Goal: Task Accomplishment & Management: Manage account settings

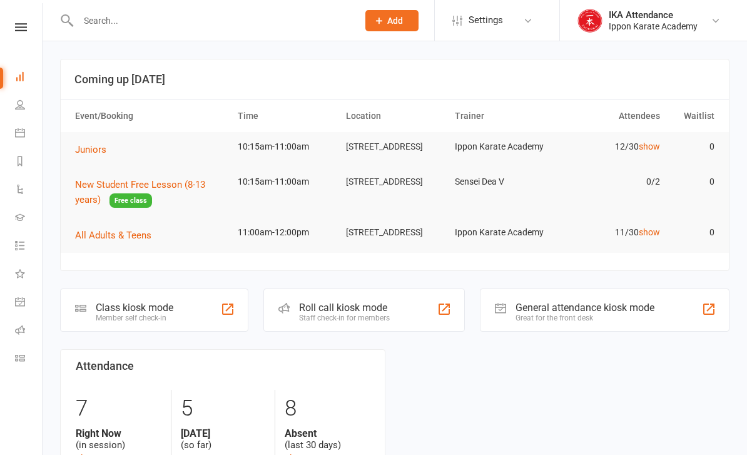
click at [138, 231] on button "All Adults & Teens" at bounding box center [117, 235] width 85 height 15
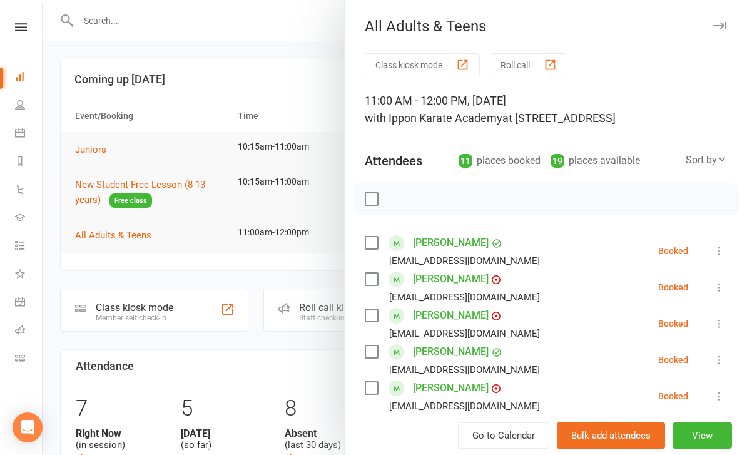
click at [116, 145] on div at bounding box center [395, 227] width 704 height 455
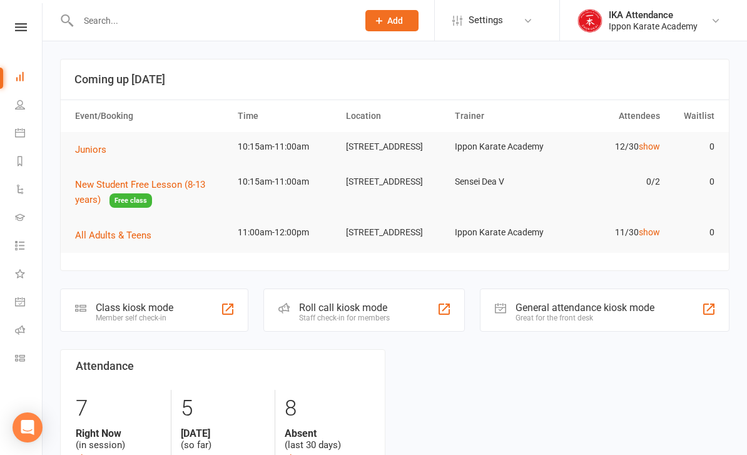
click at [108, 153] on button "Juniors" at bounding box center [95, 149] width 40 height 15
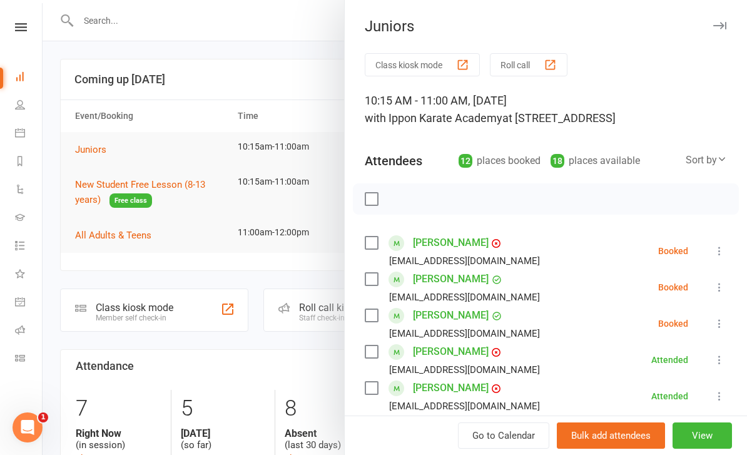
click at [536, 54] on button "Roll call" at bounding box center [529, 64] width 78 height 23
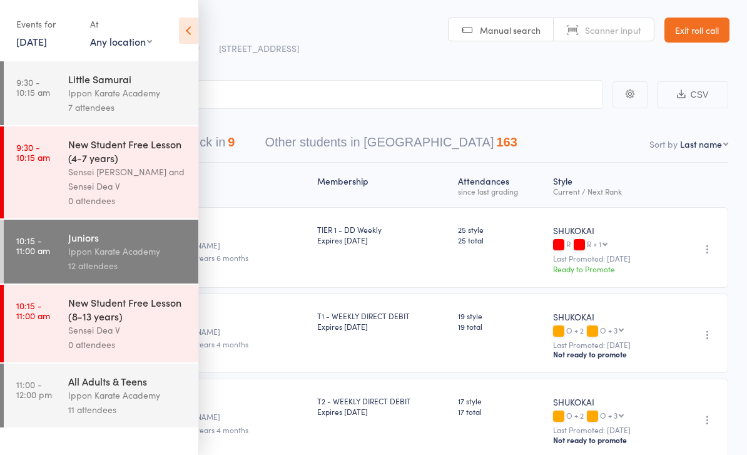
click at [201, 23] on div "Roll Call for Juniors" at bounding box center [170, 28] width 258 height 21
click at [197, 28] on icon at bounding box center [188, 31] width 19 height 26
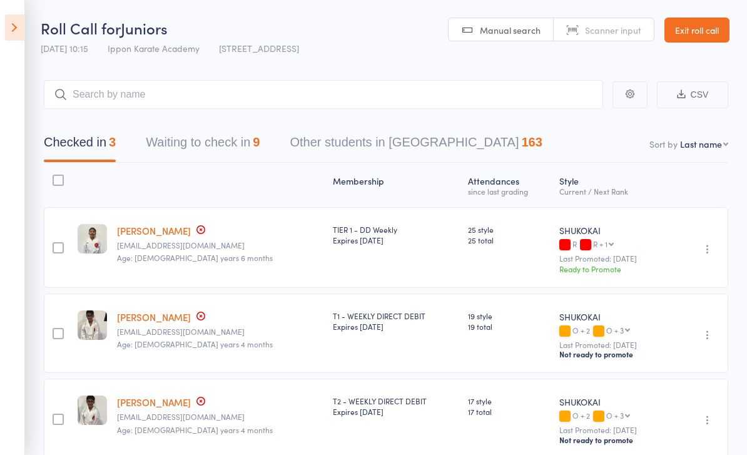
scroll to position [22, 0]
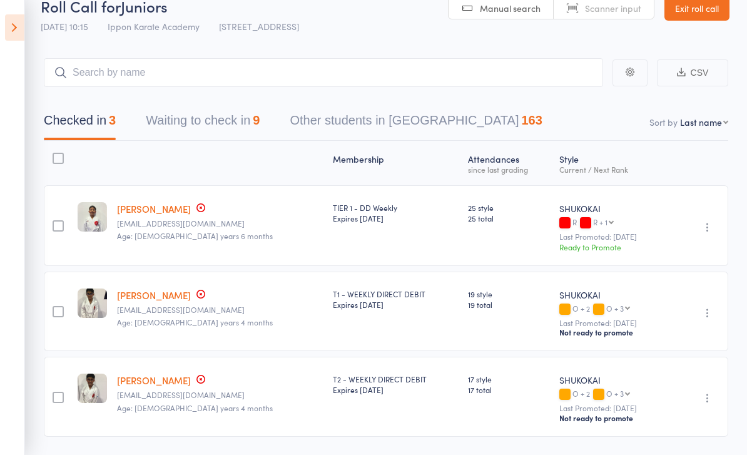
click at [228, 129] on button "Waiting to check in 9" at bounding box center [203, 123] width 114 height 33
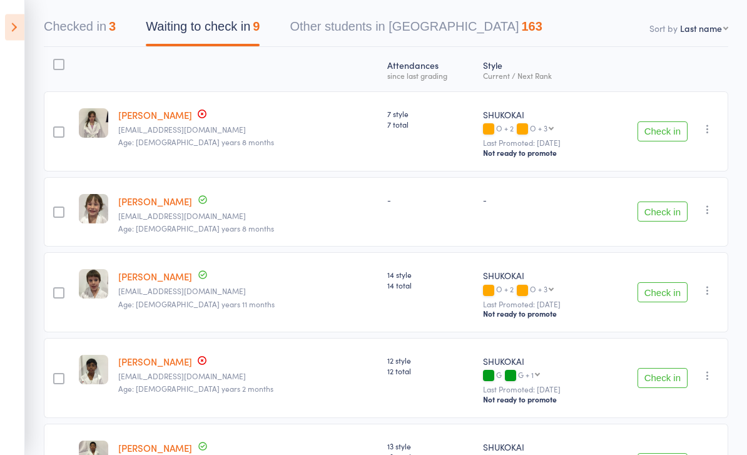
scroll to position [0, 0]
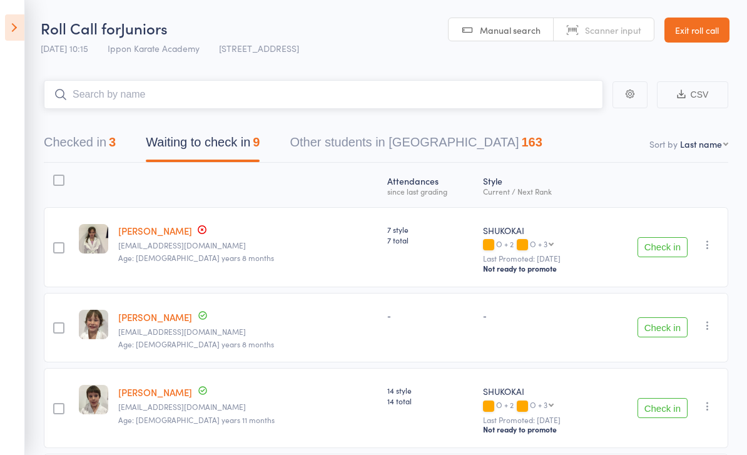
click at [377, 95] on input "search" at bounding box center [323, 94] width 559 height 29
type input "D"
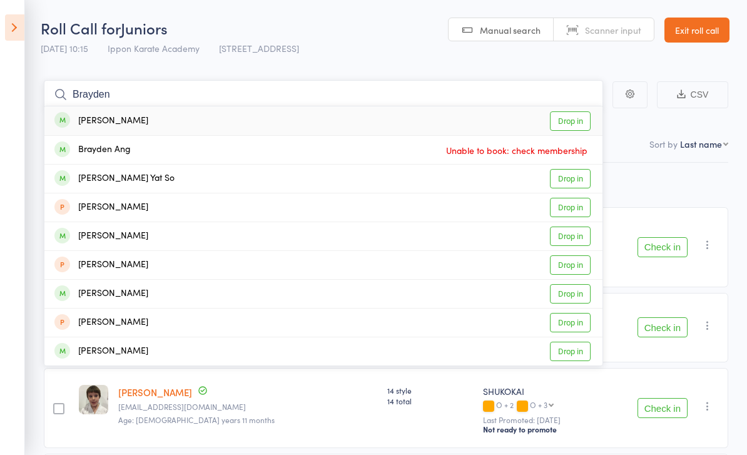
type input "Brayden"
click at [567, 122] on link "Drop in" at bounding box center [570, 120] width 41 height 19
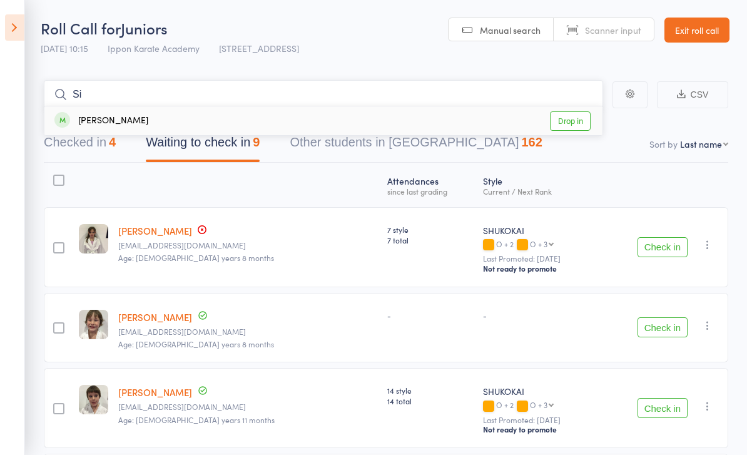
type input "S"
click at [514, 107] on input "search" at bounding box center [323, 94] width 559 height 29
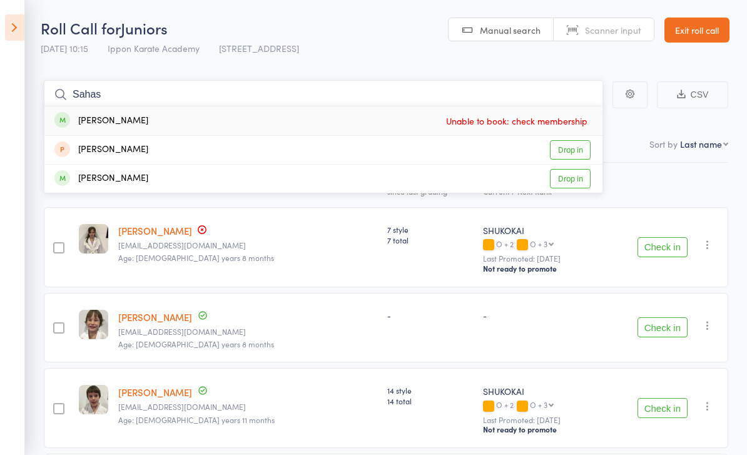
click at [150, 91] on input "Sahas" at bounding box center [323, 94] width 559 height 29
type input "S"
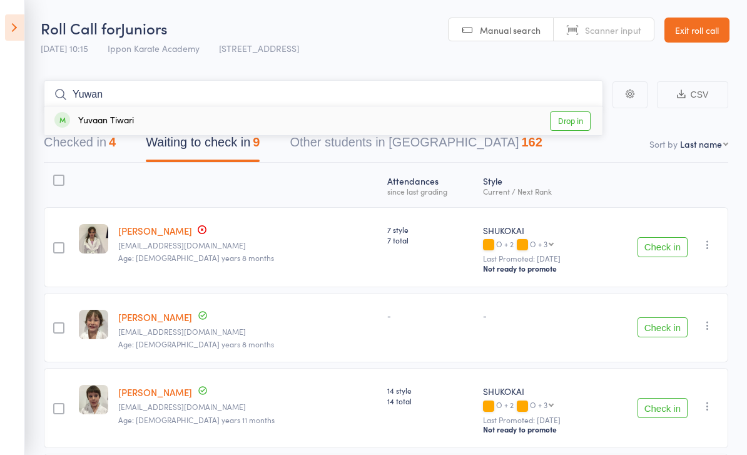
type input "Yuwan"
click at [567, 119] on link "Drop in" at bounding box center [570, 120] width 41 height 19
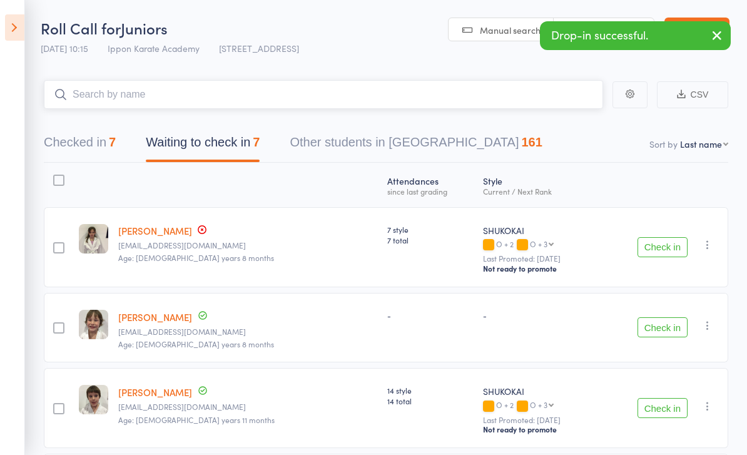
click at [116, 143] on div "7" at bounding box center [112, 142] width 7 height 14
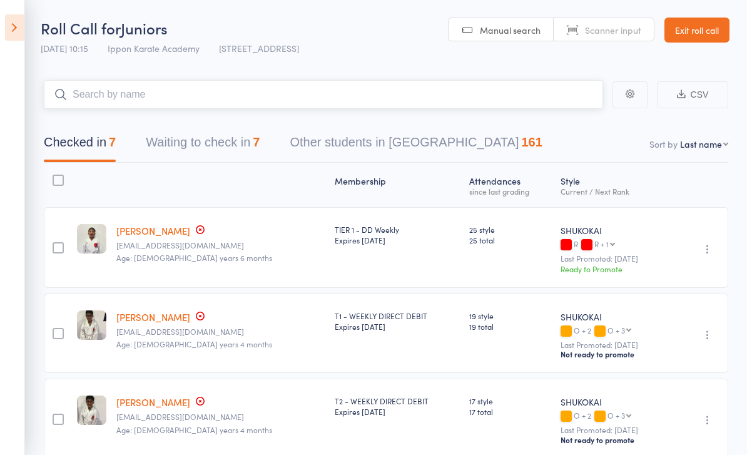
click at [410, 104] on input "search" at bounding box center [323, 94] width 559 height 29
click at [411, 149] on button "Other students in SHUKOKAI 161" at bounding box center [416, 145] width 252 height 33
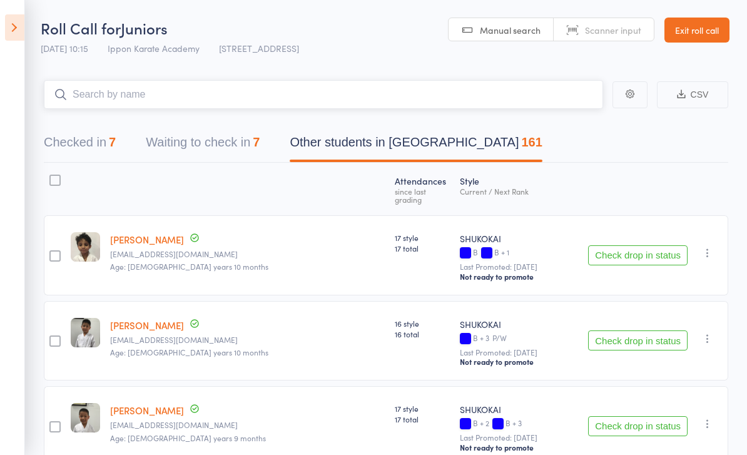
click at [113, 135] on button "Checked in 7" at bounding box center [80, 145] width 72 height 33
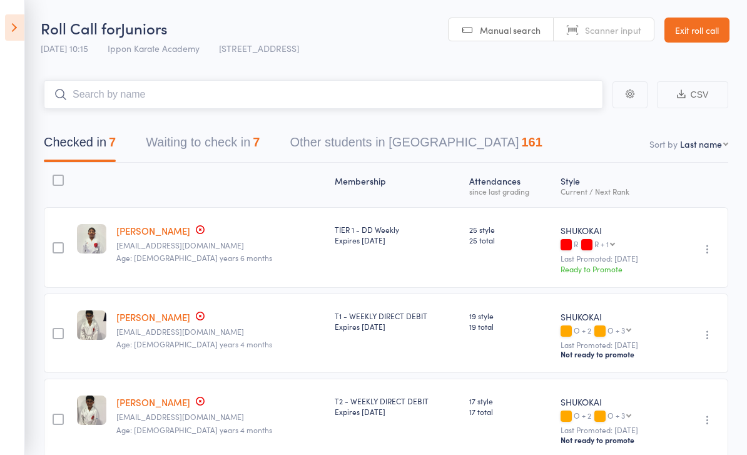
click at [285, 86] on input "search" at bounding box center [323, 94] width 559 height 29
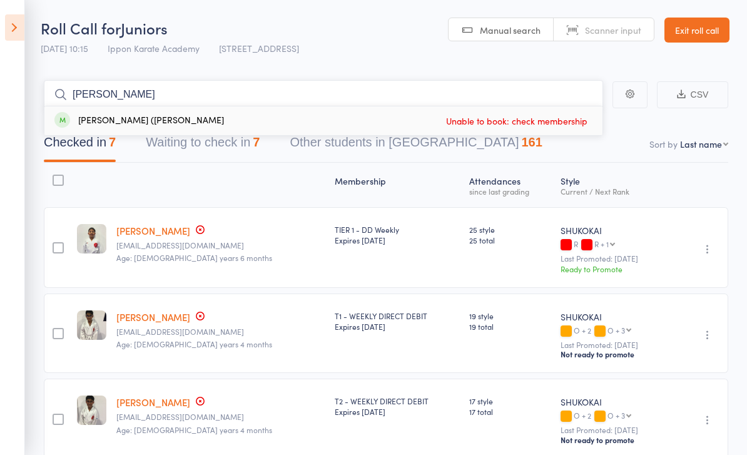
type input "I"
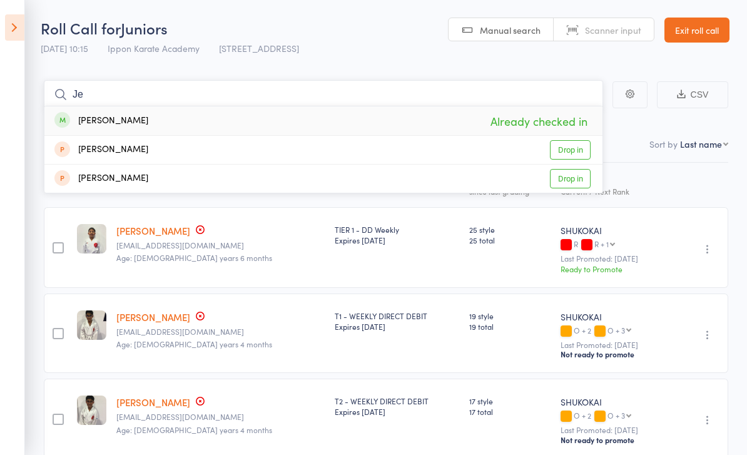
type input "J"
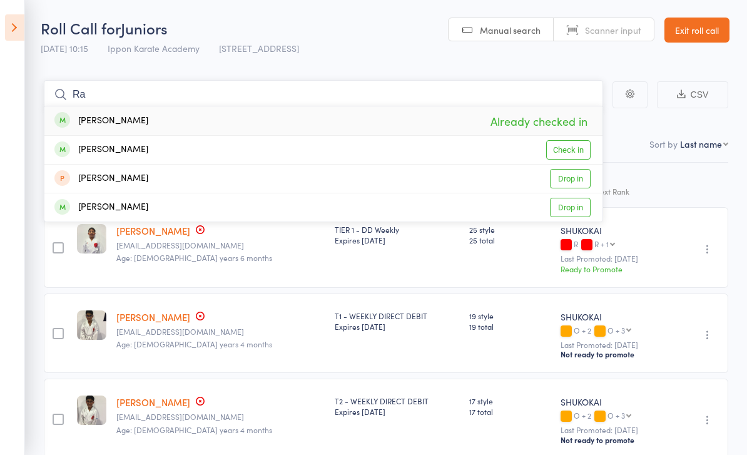
type input "R"
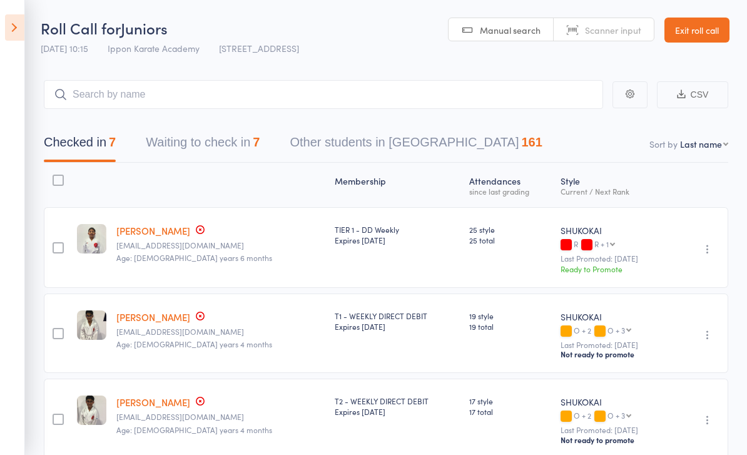
click at [21, 30] on icon at bounding box center [14, 27] width 19 height 26
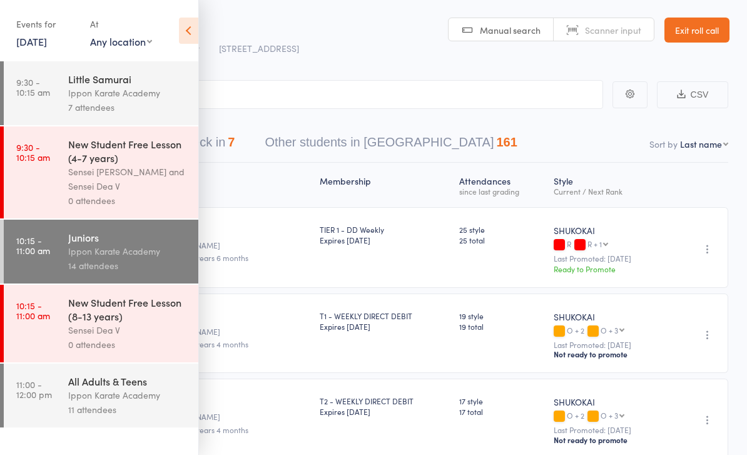
click at [96, 258] on div "Ippon Karate Academy" at bounding box center [127, 251] width 119 height 14
click at [705, 29] on link "Exit roll call" at bounding box center [696, 30] width 65 height 25
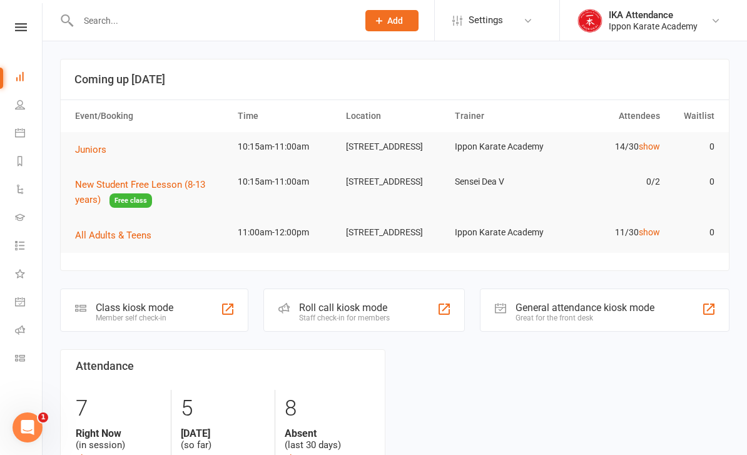
click at [96, 136] on td "Juniors" at bounding box center [150, 149] width 163 height 35
click at [96, 151] on span "Juniors" at bounding box center [90, 149] width 31 height 11
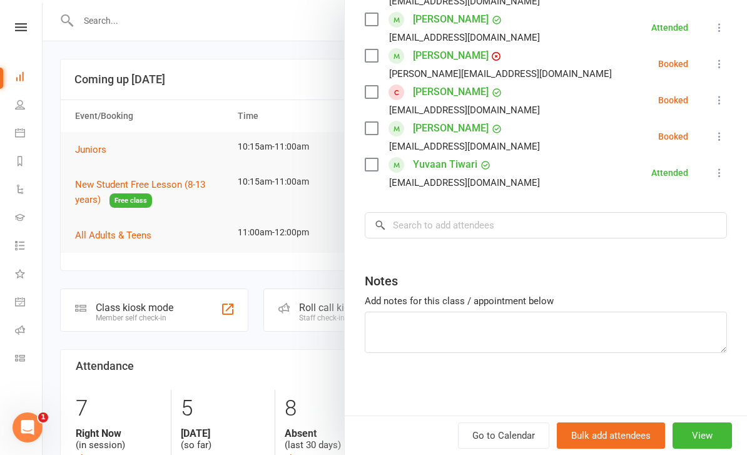
scroll to position [550, 0]
click at [644, 224] on input "search" at bounding box center [546, 225] width 362 height 26
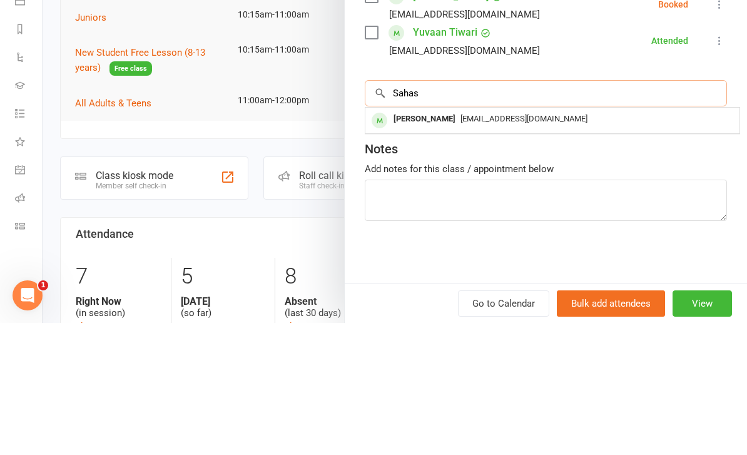
type input "Sahas"
click at [630, 242] on div "[EMAIL_ADDRESS][DOMAIN_NAME]" at bounding box center [552, 251] width 364 height 18
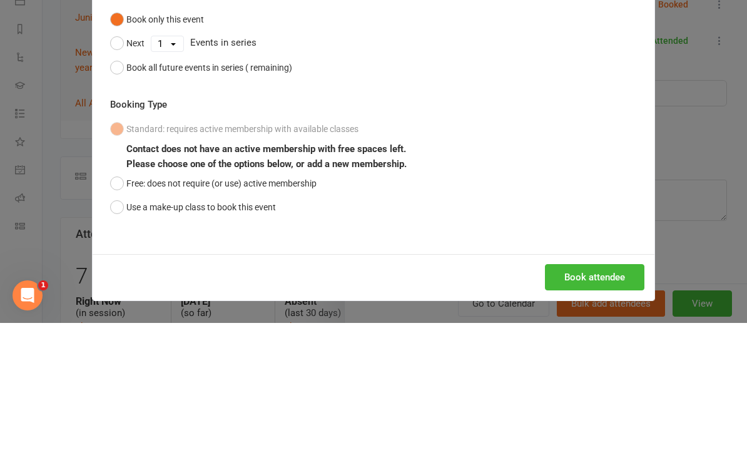
scroll to position [128, 0]
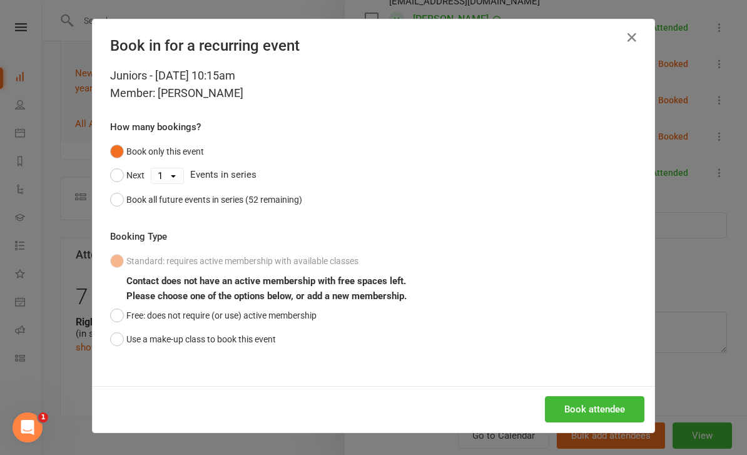
click at [228, 342] on button "Use a make-up class to book this event" at bounding box center [193, 339] width 166 height 24
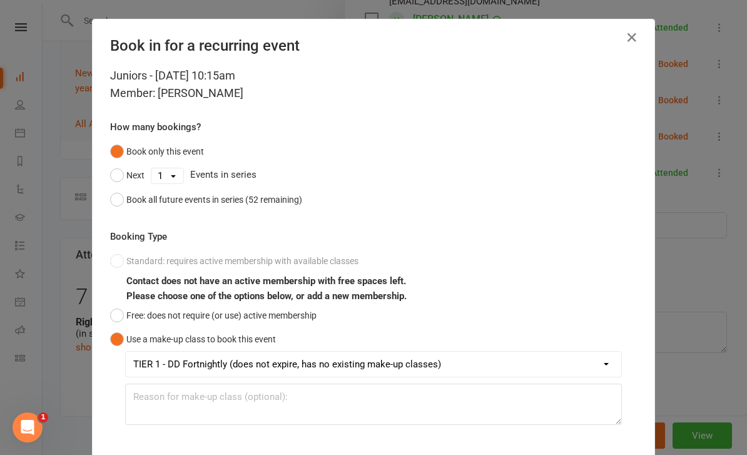
click at [227, 312] on button "Free: does not require (or use) active membership" at bounding box center [213, 315] width 206 height 24
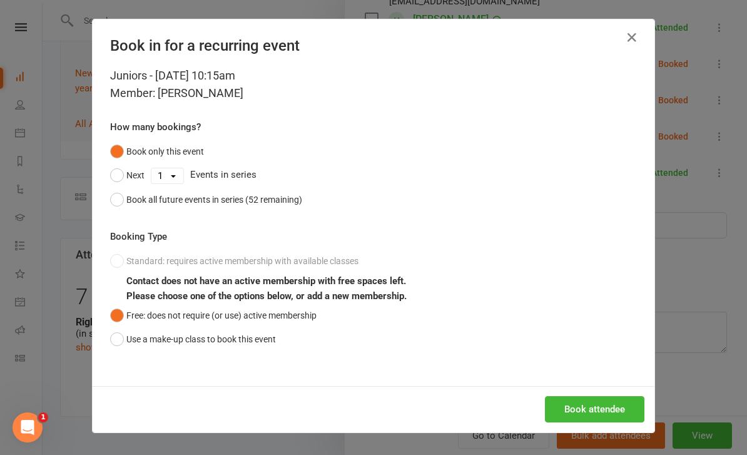
click at [613, 400] on button "Book attendee" at bounding box center [594, 409] width 99 height 26
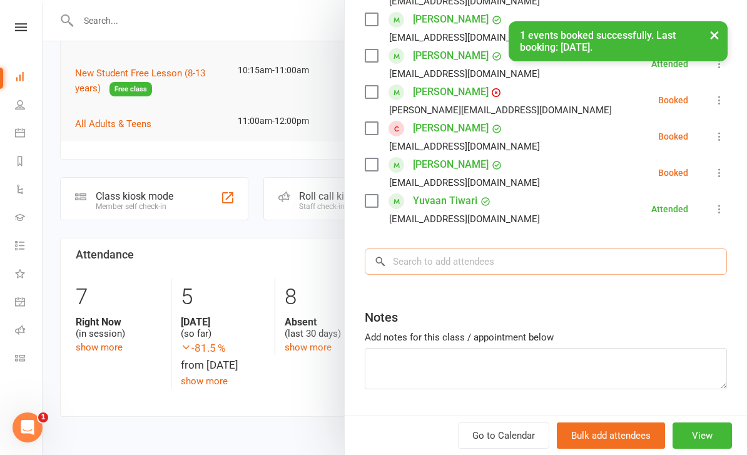
click at [552, 258] on input "search" at bounding box center [546, 261] width 362 height 26
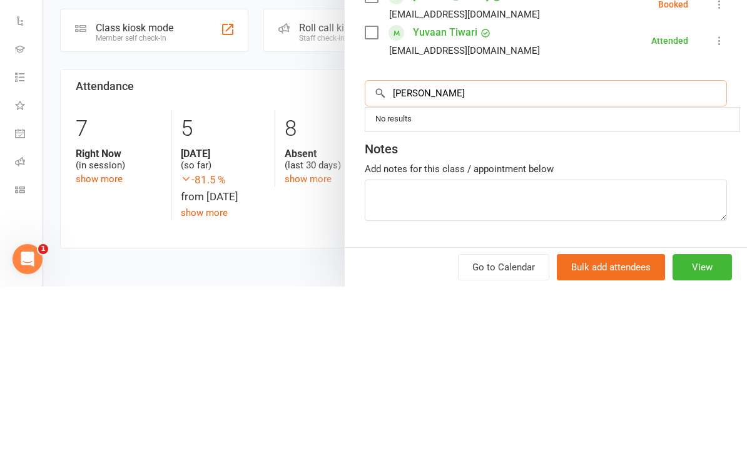
type input "I"
type input "K"
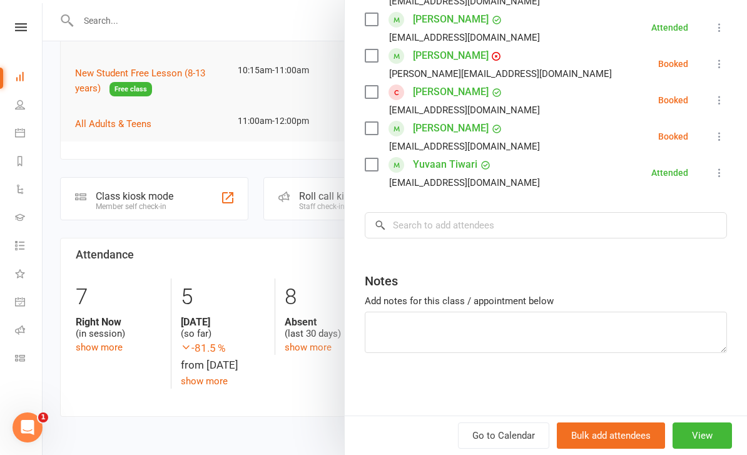
scroll to position [586, 0]
click at [589, 229] on input "search" at bounding box center [546, 225] width 362 height 26
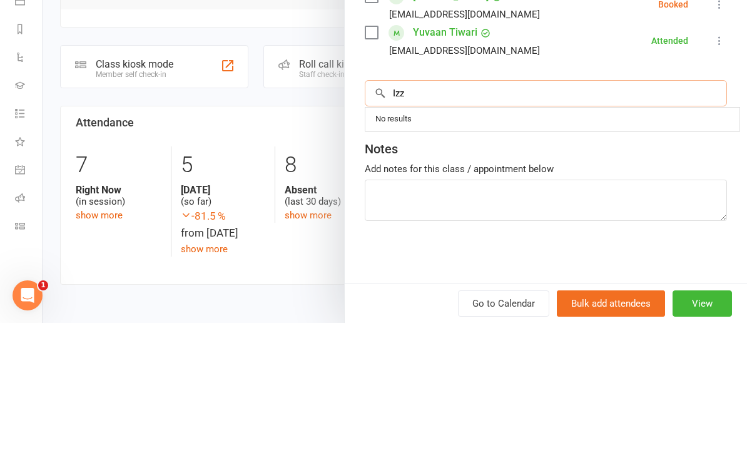
type input "Izzy"
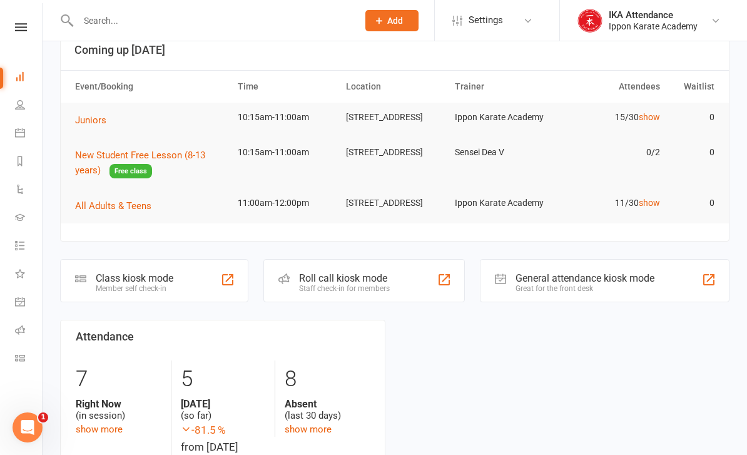
click at [210, 116] on td "Juniors" at bounding box center [150, 120] width 163 height 35
click at [103, 117] on span "Juniors" at bounding box center [90, 119] width 31 height 11
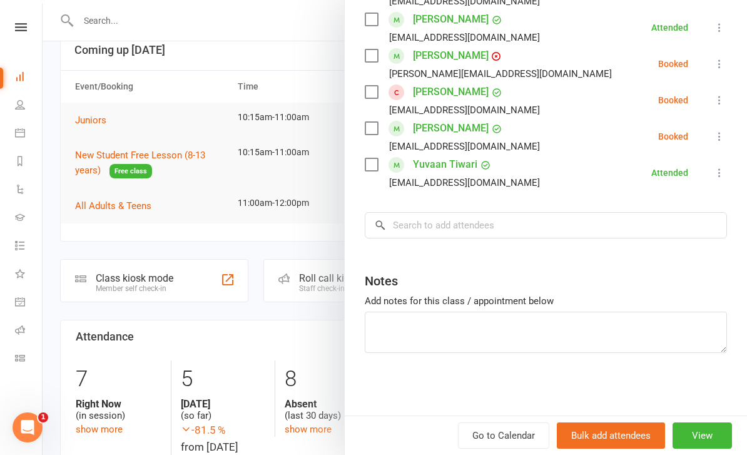
scroll to position [586, 0]
click at [604, 226] on input "search" at bounding box center [546, 225] width 362 height 26
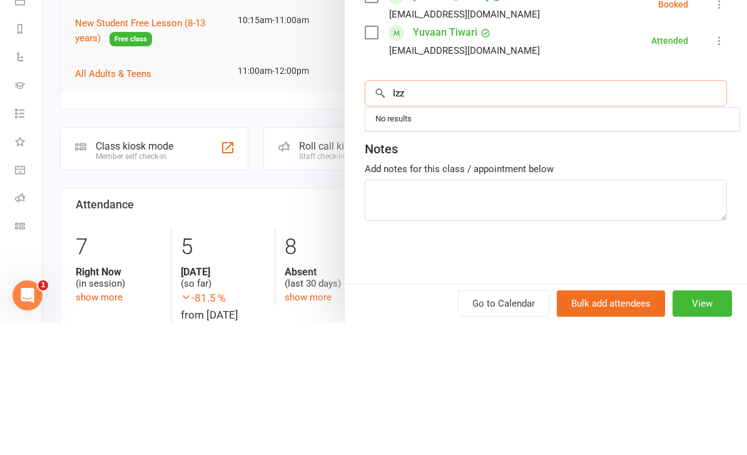
type input "Izzy"
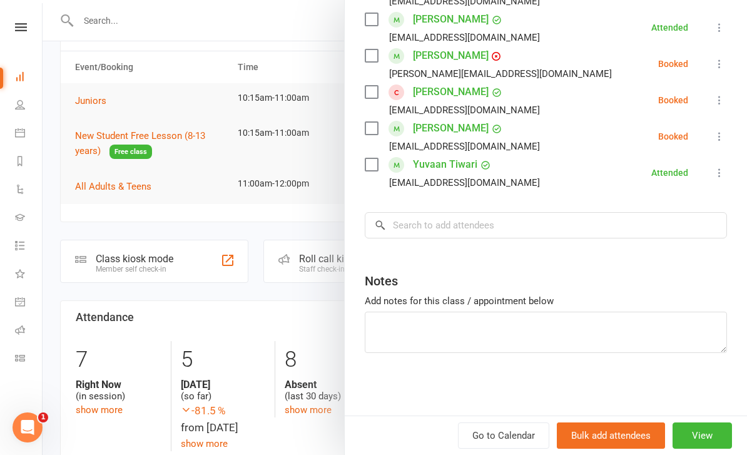
scroll to position [0, 0]
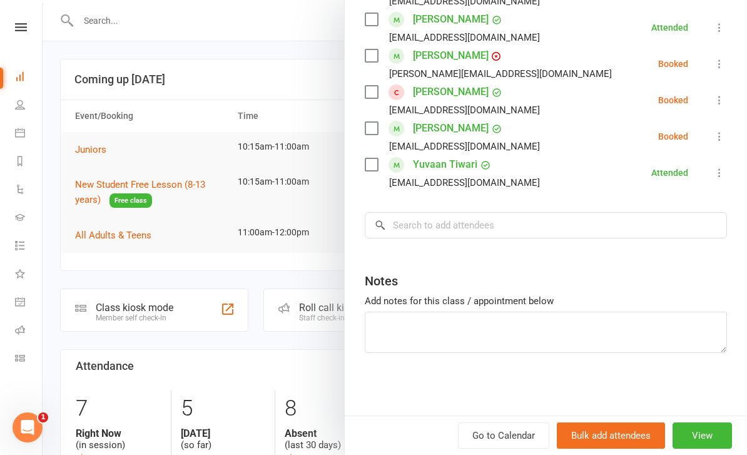
click at [26, 19] on nav "Clubworx Dashboard People Calendar Reports Automations Gradings Tasks What's Ne…" at bounding box center [21, 230] width 43 height 455
click at [18, 16] on nav "Clubworx Dashboard People Calendar Reports Automations Gradings Tasks What's Ne…" at bounding box center [21, 230] width 43 height 455
click at [32, 31] on link at bounding box center [21, 27] width 44 height 8
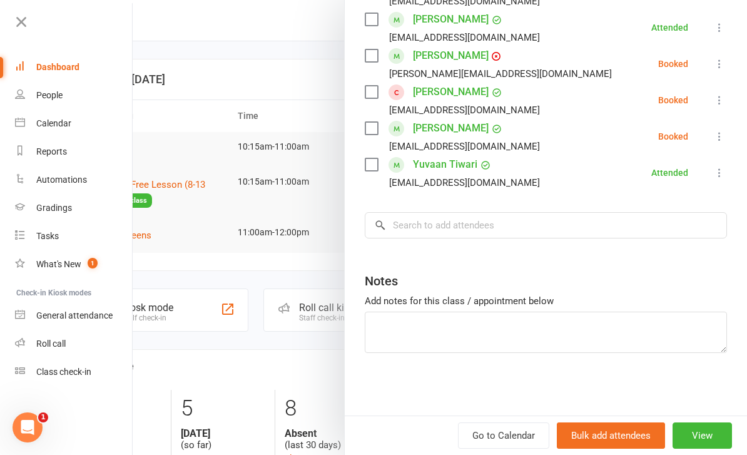
click at [519, 432] on link "Go to Calendar" at bounding box center [503, 435] width 91 height 26
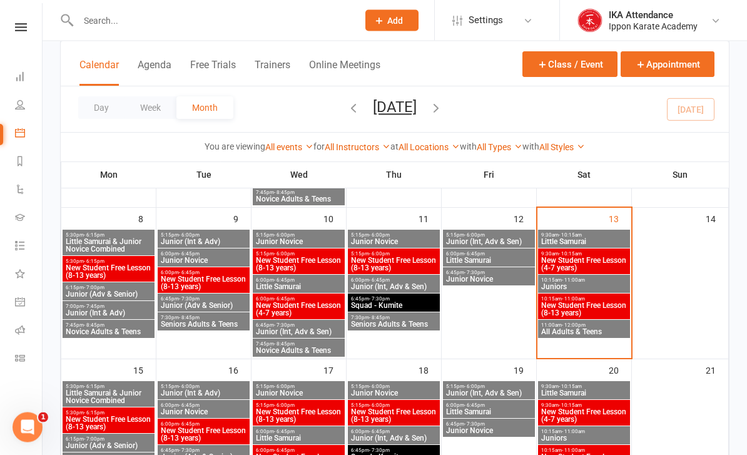
scroll to position [216, 0]
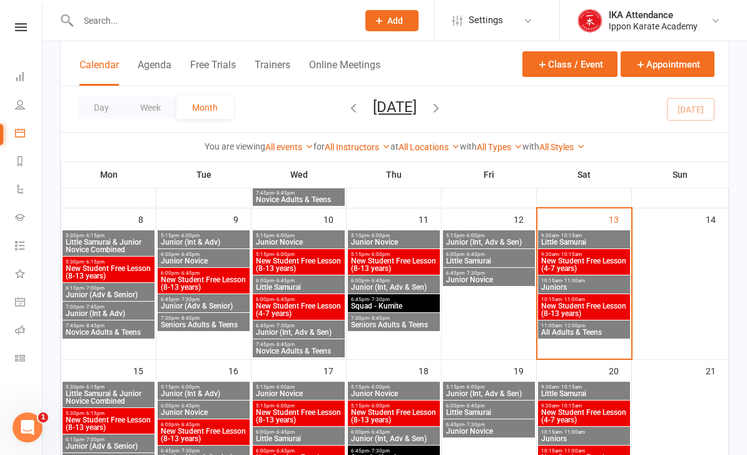
click at [622, 273] on div "9:30am - 10:15am New Student Free Lesson (4-7 years)" at bounding box center [584, 262] width 92 height 26
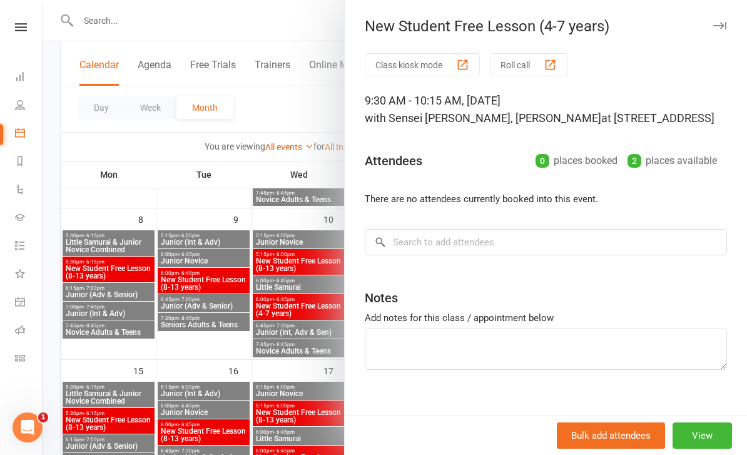
click at [721, 14] on div "New Student Free Lesson (4-7 years) Class kiosk mode Roll call 9:30 AM - 10:15 …" at bounding box center [545, 227] width 403 height 455
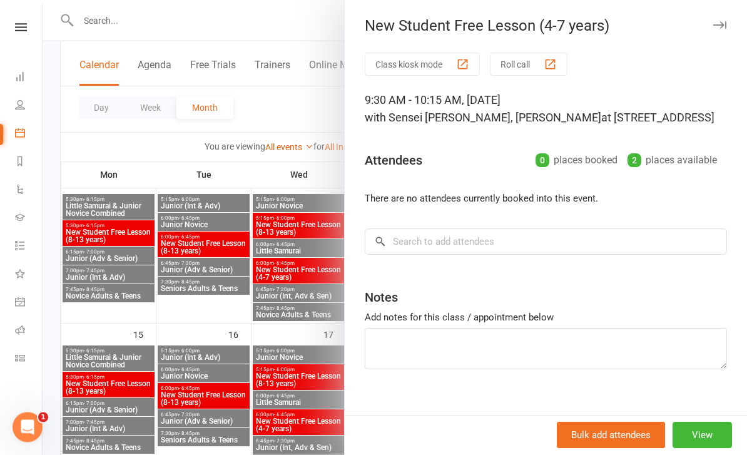
scroll to position [253, 0]
click at [20, 29] on icon at bounding box center [21, 27] width 12 height 8
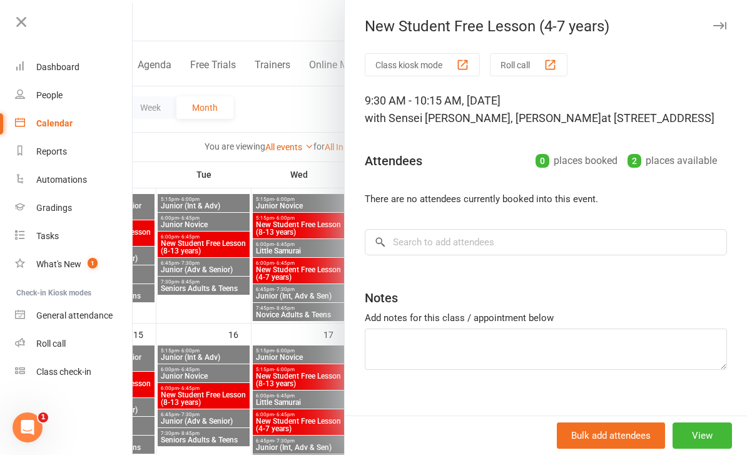
click at [34, 130] on link "Calendar" at bounding box center [74, 123] width 118 height 28
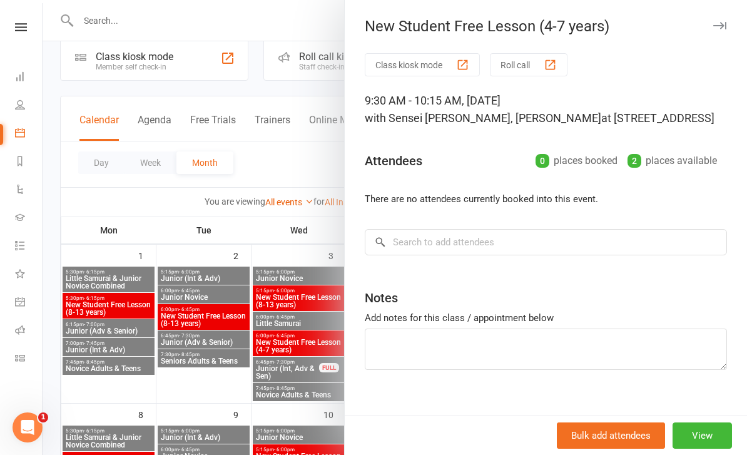
scroll to position [0, 0]
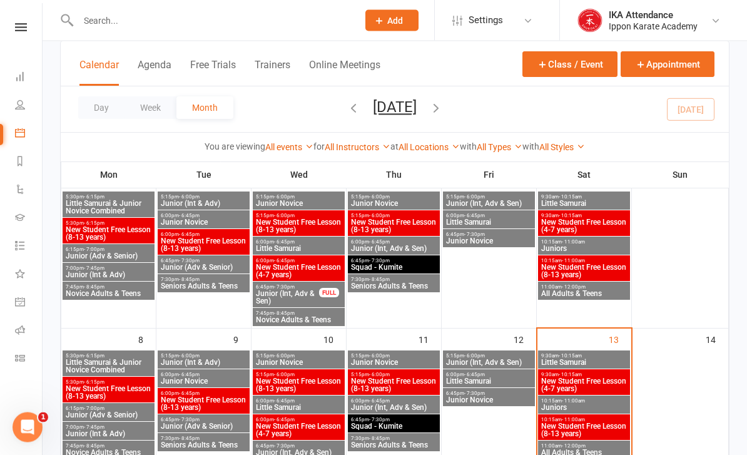
click at [600, 406] on span "Juniors" at bounding box center [584, 408] width 87 height 8
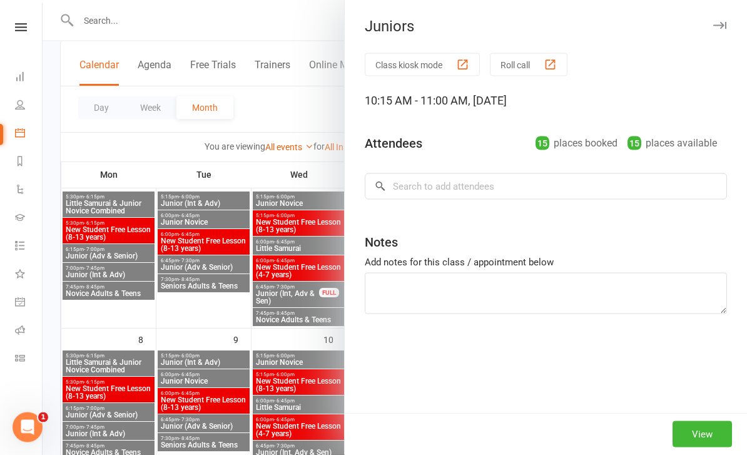
scroll to position [96, 0]
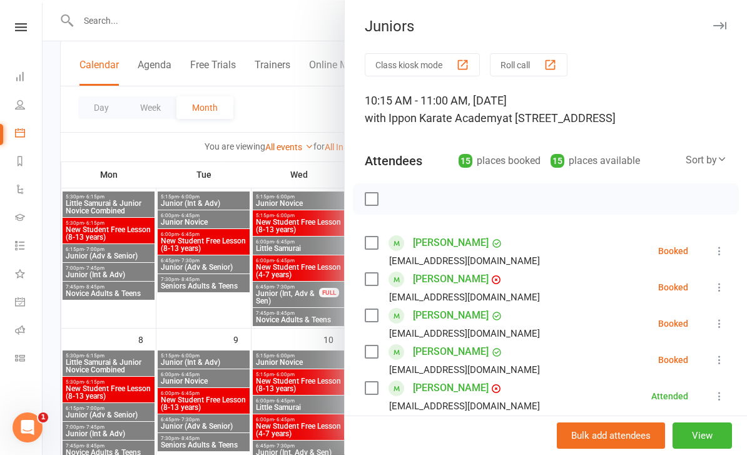
click at [712, 449] on button "View" at bounding box center [702, 435] width 59 height 26
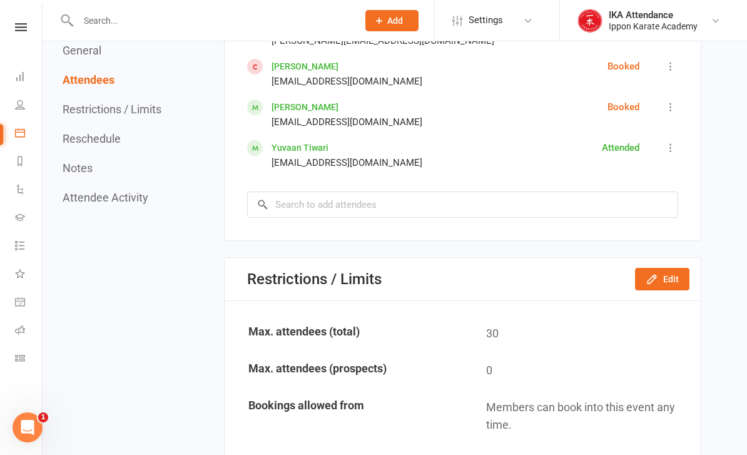
scroll to position [1172, 0]
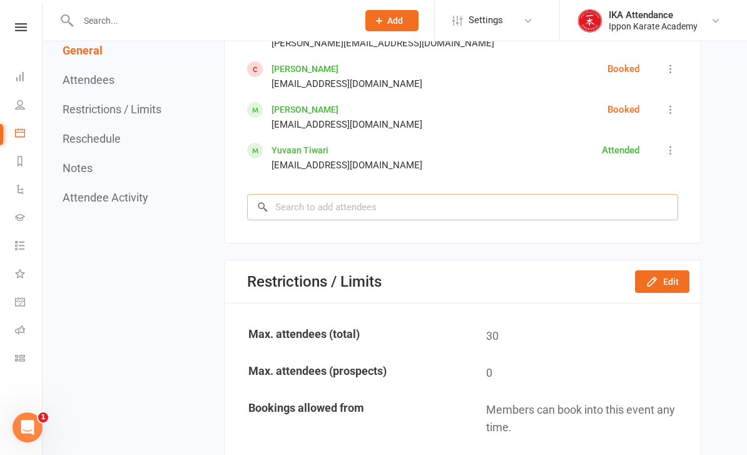
click at [290, 215] on input "search" at bounding box center [462, 207] width 431 height 26
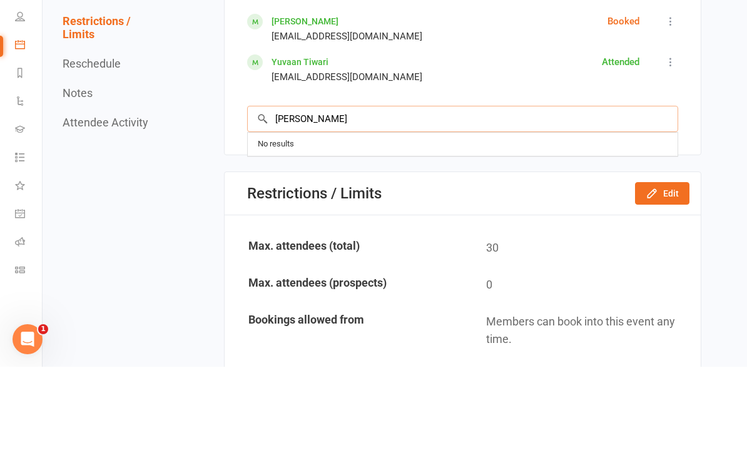
type input "I"
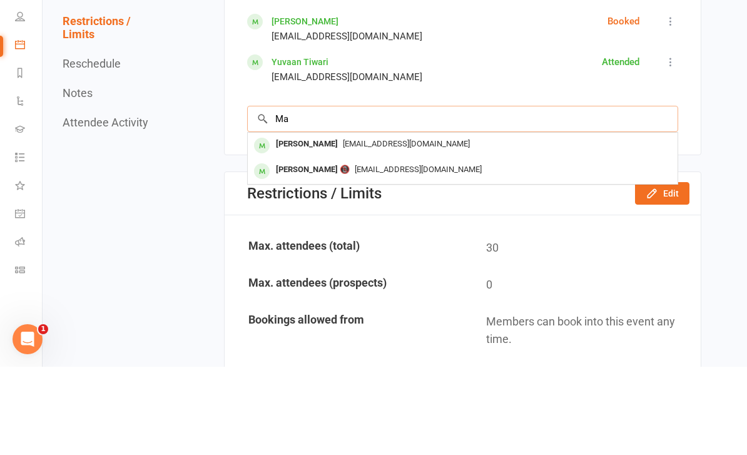
type input "M"
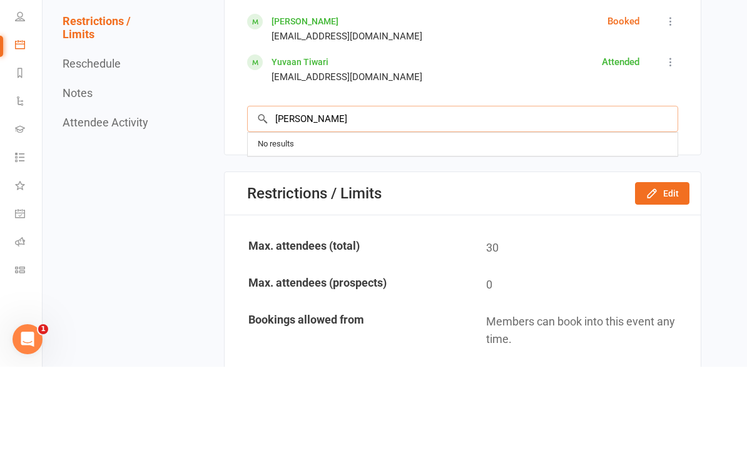
type input "I"
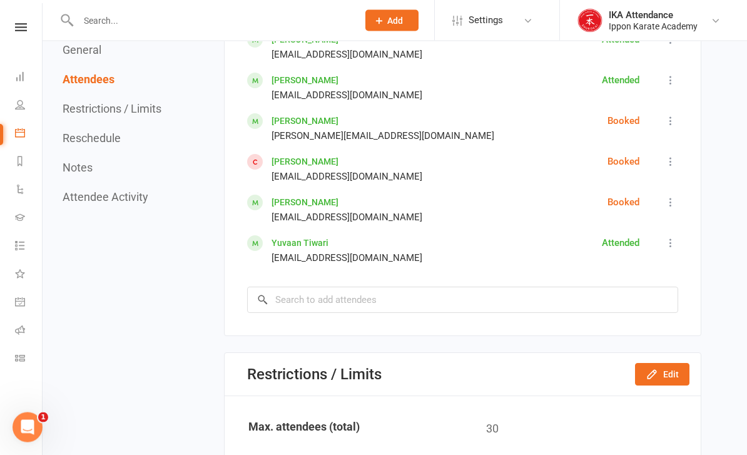
scroll to position [1079, 0]
click at [21, 23] on icon at bounding box center [21, 27] width 12 height 8
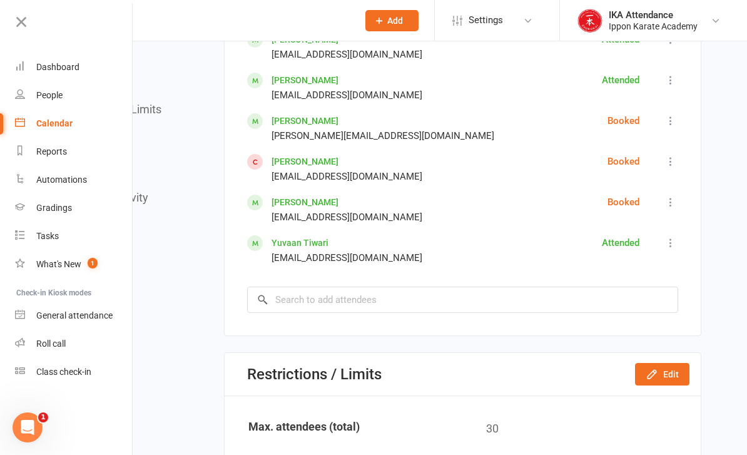
click at [47, 339] on div "Roll call" at bounding box center [50, 343] width 29 height 10
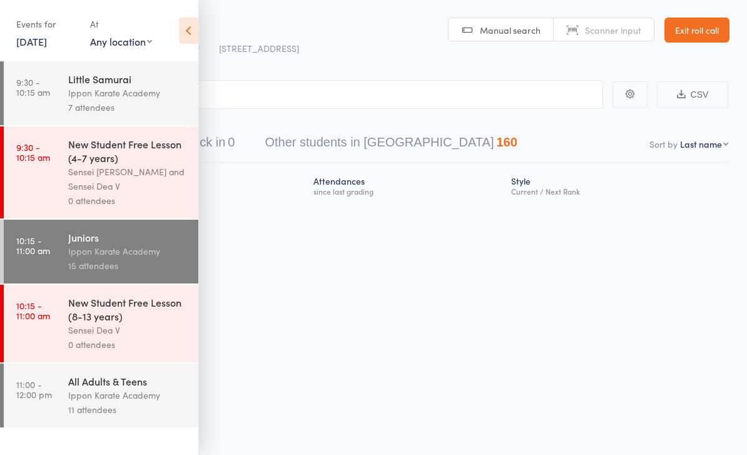
click at [180, 37] on icon at bounding box center [188, 31] width 19 height 26
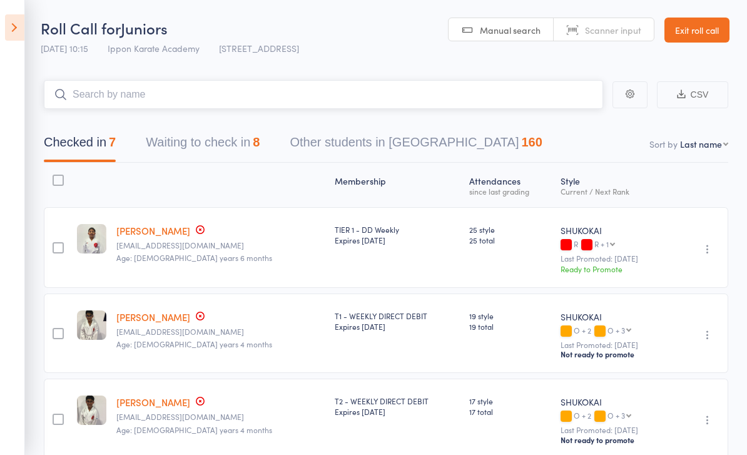
click at [158, 93] on input "search" at bounding box center [323, 94] width 559 height 29
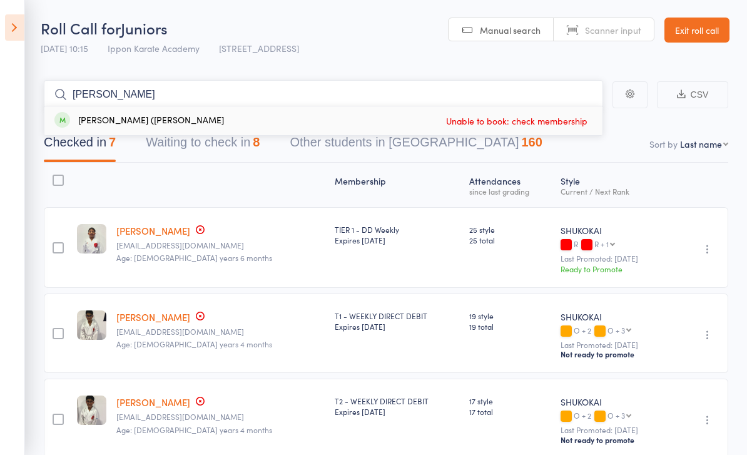
type input "I"
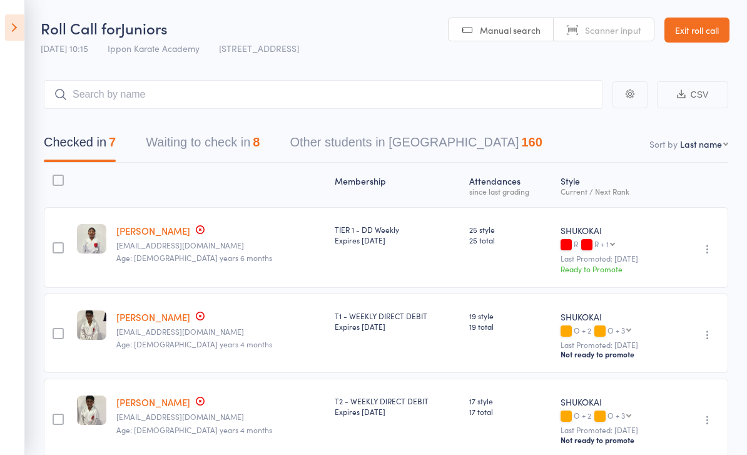
click at [24, 24] on icon at bounding box center [14, 27] width 19 height 26
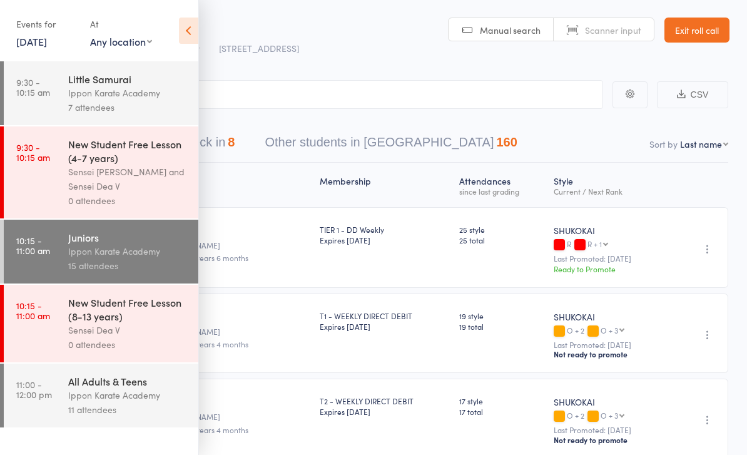
click at [704, 34] on link "Exit roll call" at bounding box center [696, 30] width 65 height 25
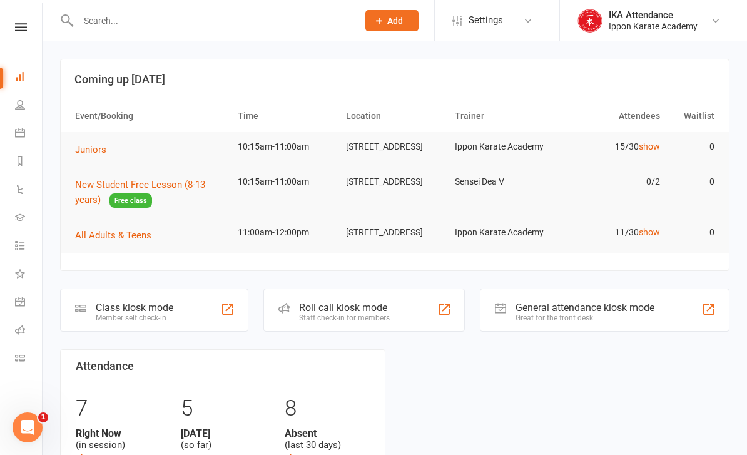
click at [21, 30] on icon at bounding box center [21, 27] width 12 height 8
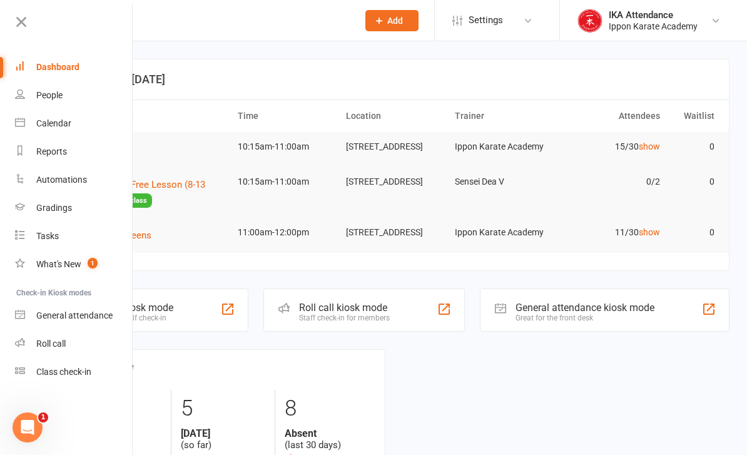
click at [32, 124] on link "Calendar" at bounding box center [74, 123] width 118 height 28
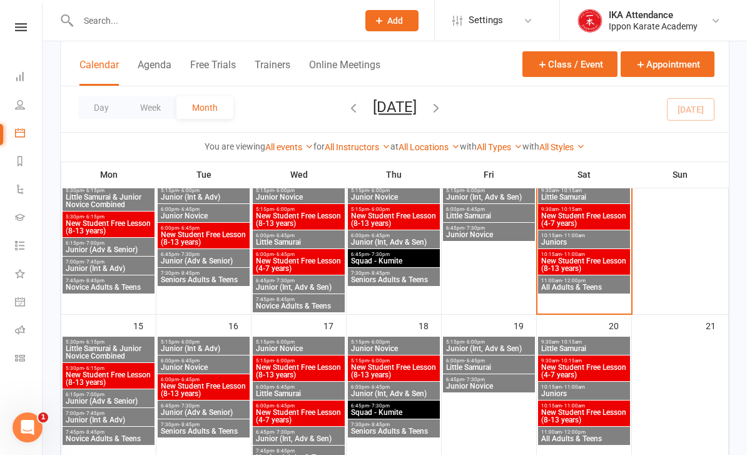
scroll to position [262, 0]
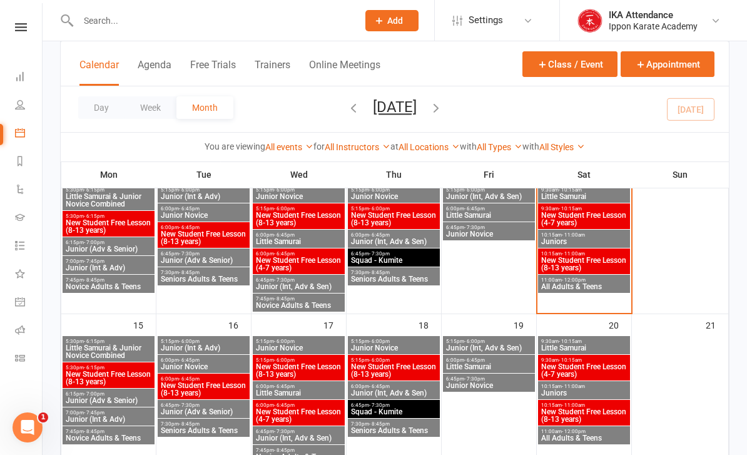
click at [596, 238] on span "Juniors" at bounding box center [584, 242] width 87 height 8
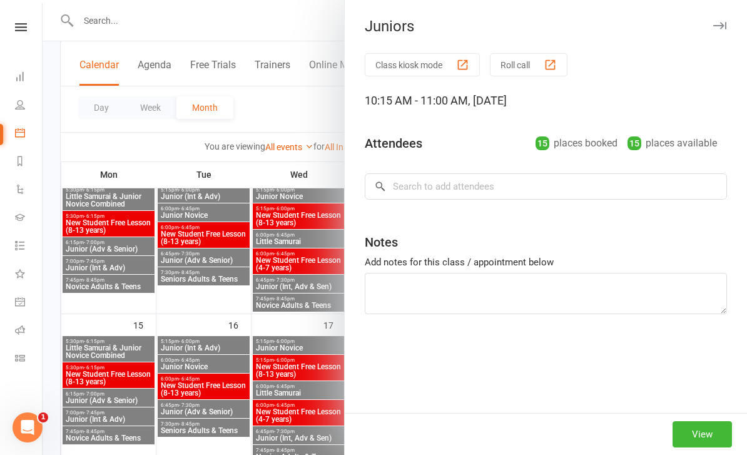
click at [713, 447] on button "View" at bounding box center [702, 434] width 59 height 26
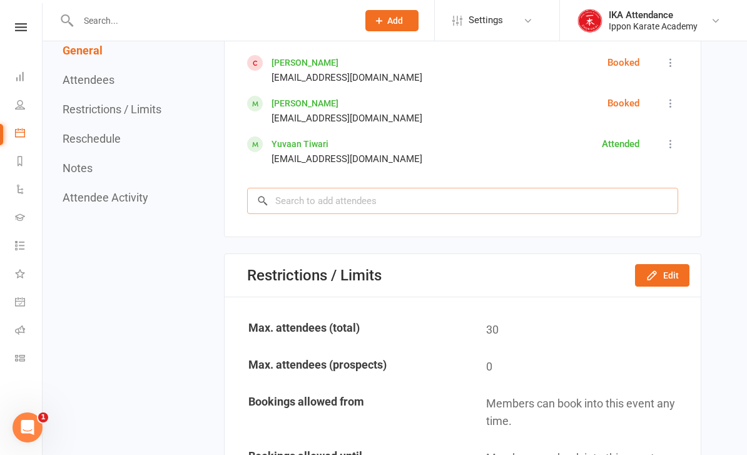
click at [555, 191] on input "search" at bounding box center [462, 201] width 431 height 26
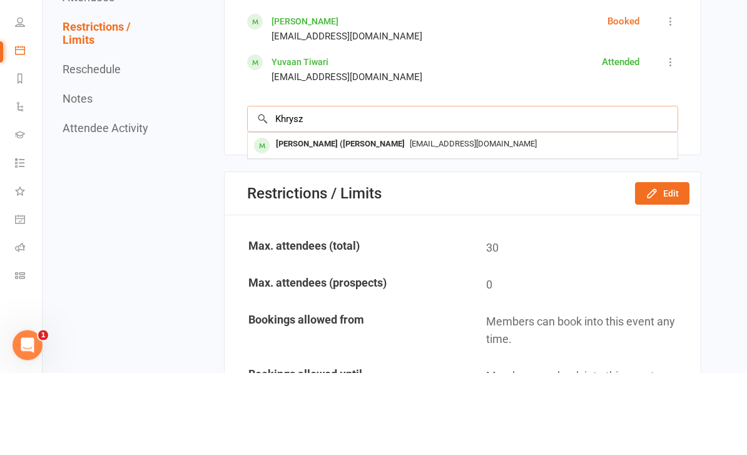
type input "Khrysz"
click at [572, 218] on div "[EMAIL_ADDRESS][DOMAIN_NAME]" at bounding box center [463, 227] width 420 height 18
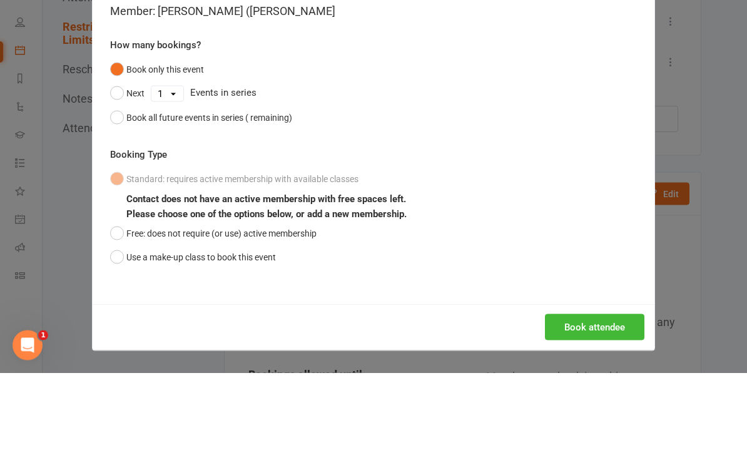
scroll to position [1260, 0]
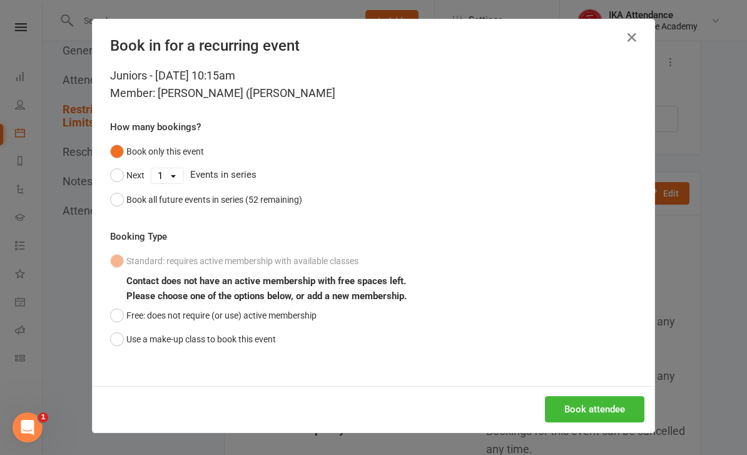
click at [123, 310] on button "Free: does not require (or use) active membership" at bounding box center [213, 315] width 206 height 24
click at [612, 414] on button "Book attendee" at bounding box center [594, 409] width 99 height 26
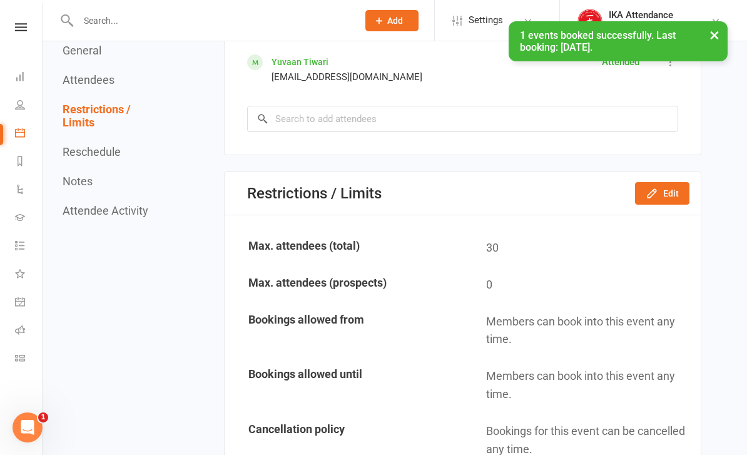
click at [38, 21] on div "× 1 events booked successfully. Last booking: [DATE]." at bounding box center [365, 21] width 731 height 0
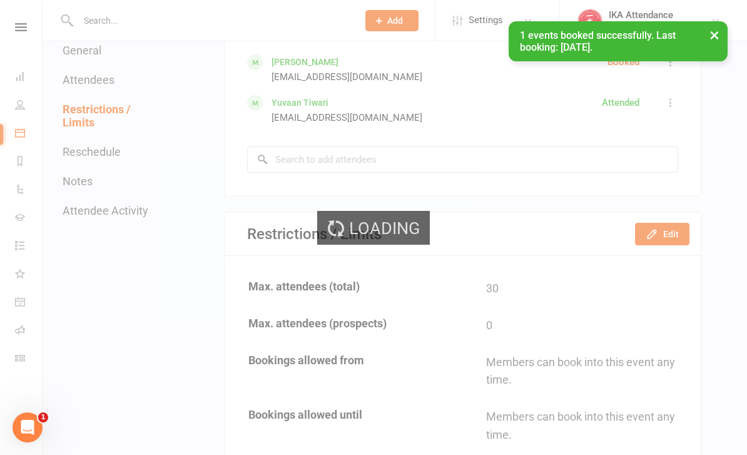
click at [7, 18] on div "Loading" at bounding box center [373, 227] width 747 height 455
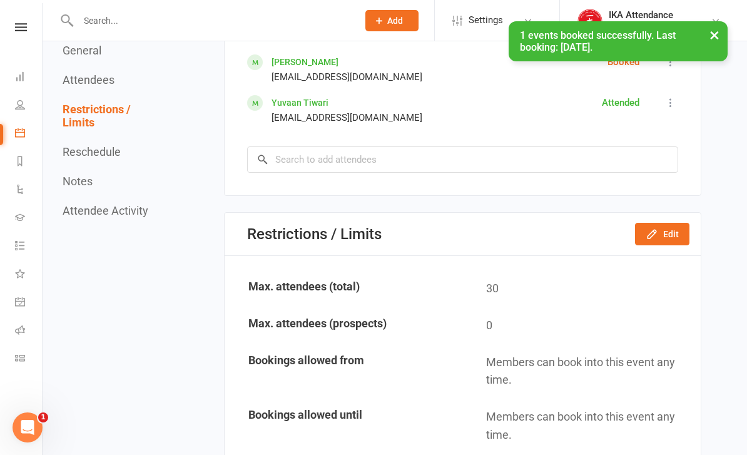
click at [27, 28] on link at bounding box center [21, 27] width 44 height 8
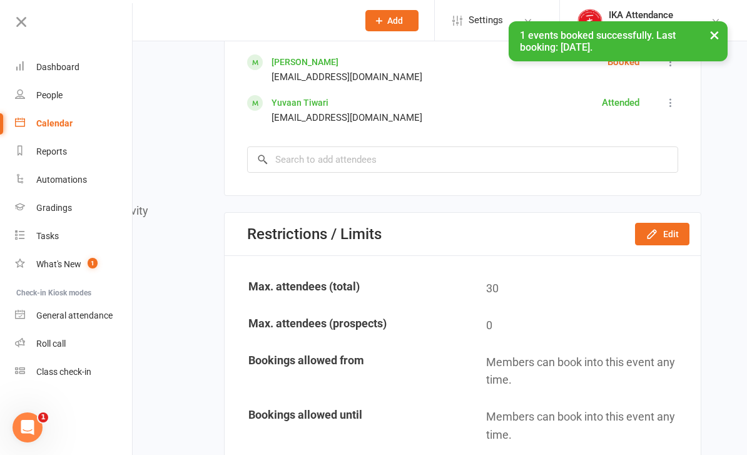
click at [44, 338] on div "Roll call" at bounding box center [50, 343] width 29 height 10
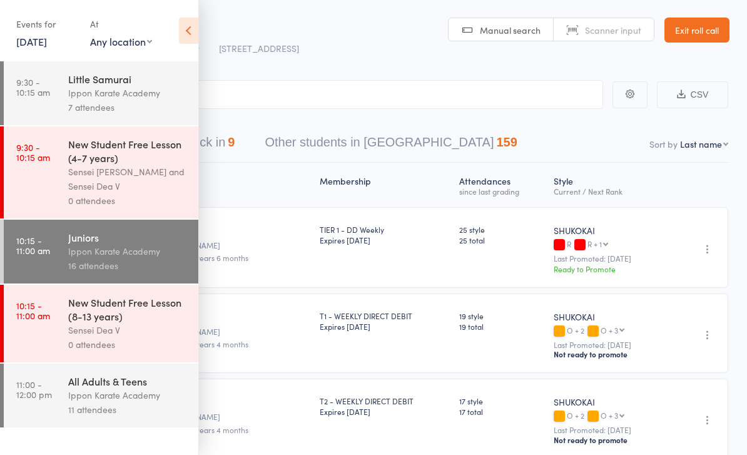
click at [188, 34] on icon at bounding box center [188, 31] width 19 height 26
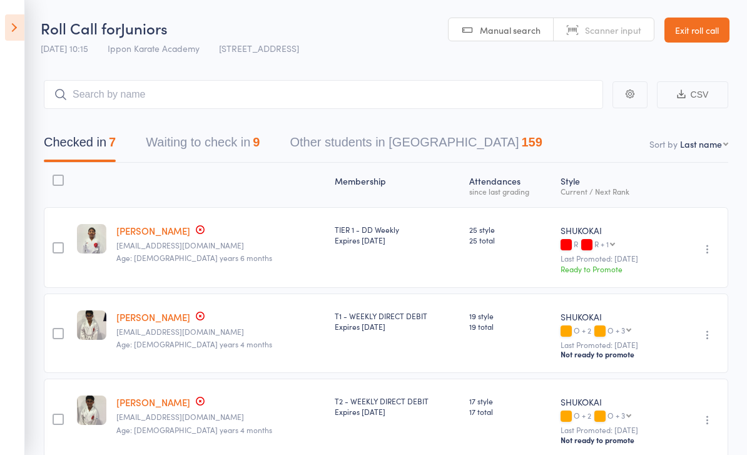
click at [185, 145] on button "Waiting to check in 9" at bounding box center [203, 145] width 114 height 33
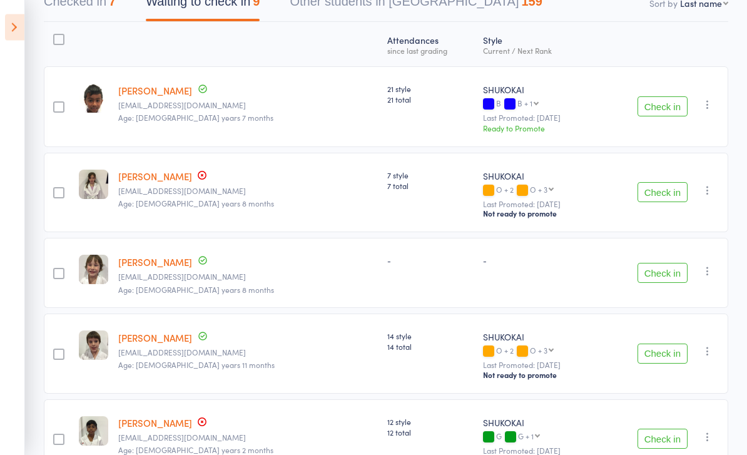
scroll to position [141, 0]
click at [660, 116] on button "Check in" at bounding box center [663, 106] width 50 height 20
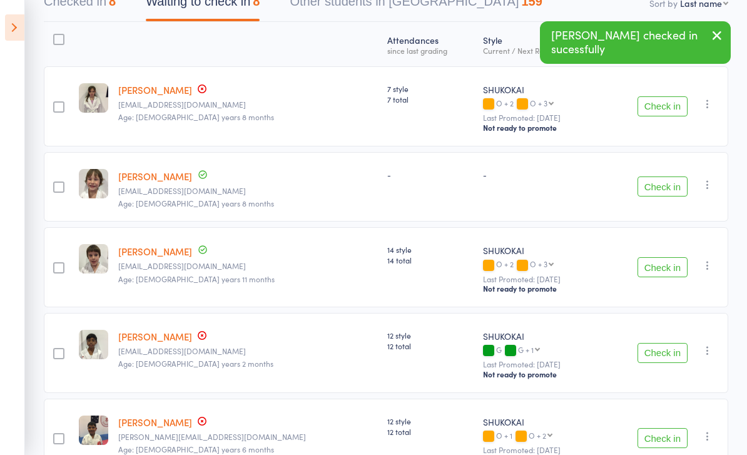
click at [668, 183] on button "Check in" at bounding box center [663, 186] width 50 height 20
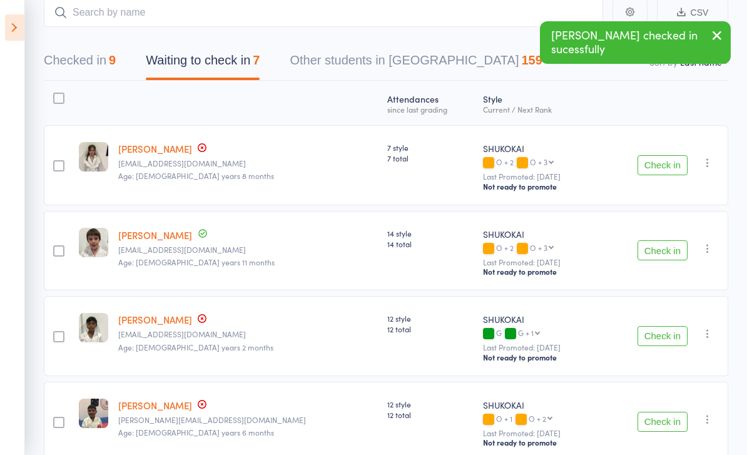
scroll to position [0, 0]
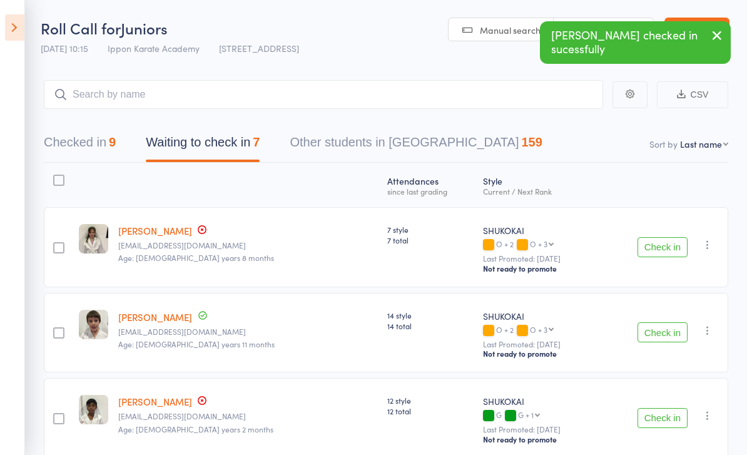
click at [56, 141] on button "Checked in 9" at bounding box center [80, 145] width 72 height 33
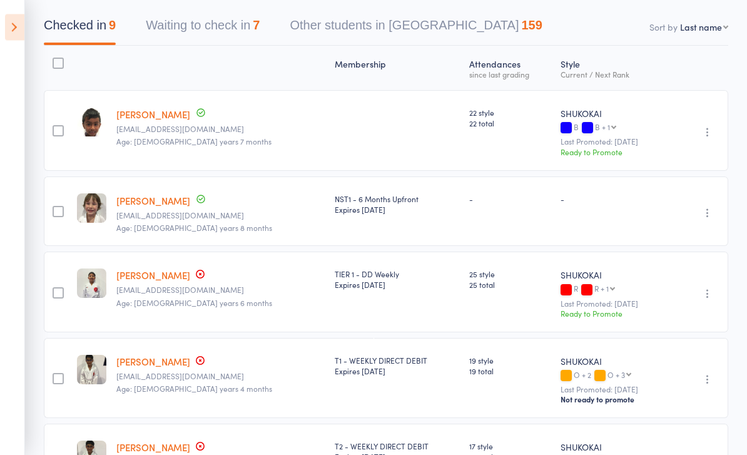
scroll to position [117, 0]
click at [708, 210] on icon "button" at bounding box center [707, 212] width 13 height 13
click at [688, 305] on li "Mark absent" at bounding box center [662, 304] width 103 height 17
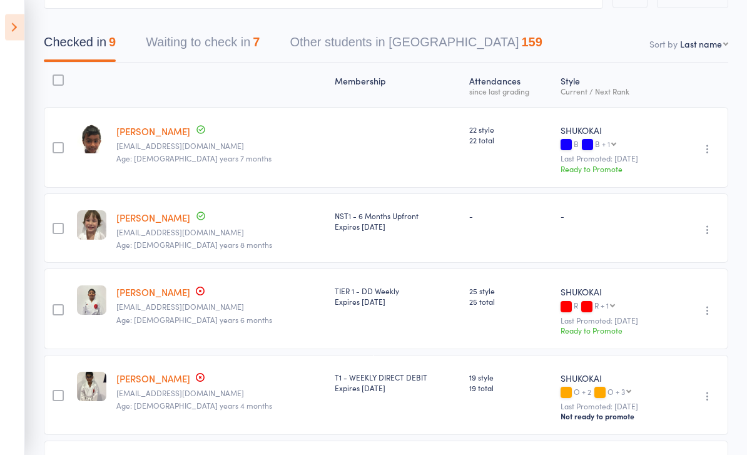
scroll to position [97, 0]
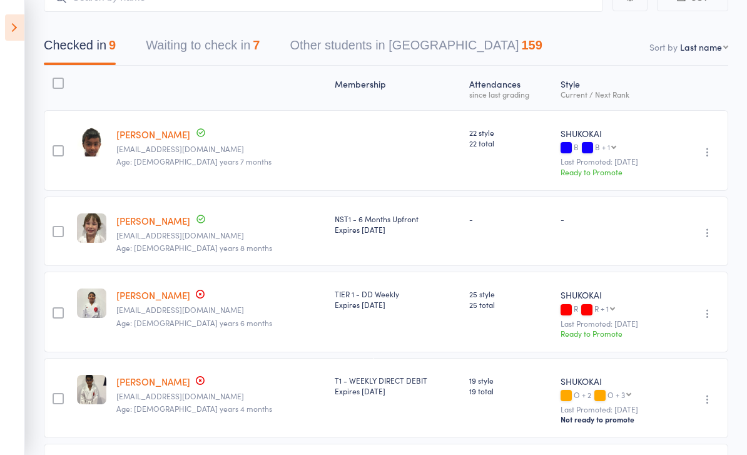
click at [158, 52] on button "Waiting to check in 7" at bounding box center [203, 48] width 114 height 33
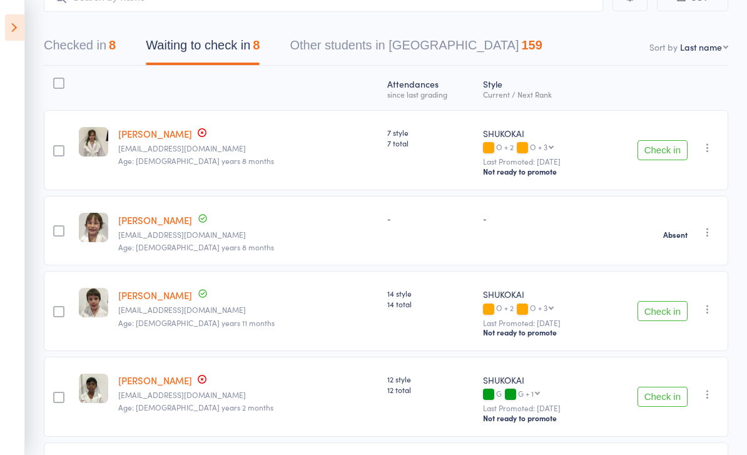
click at [653, 313] on button "Check in" at bounding box center [663, 311] width 50 height 20
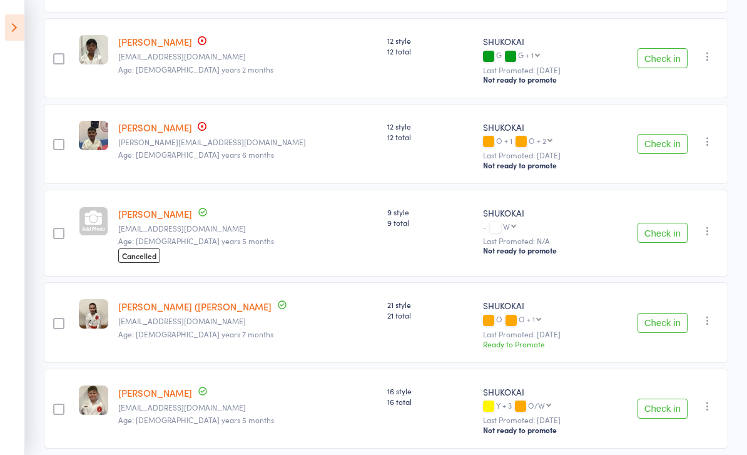
scroll to position [357, 0]
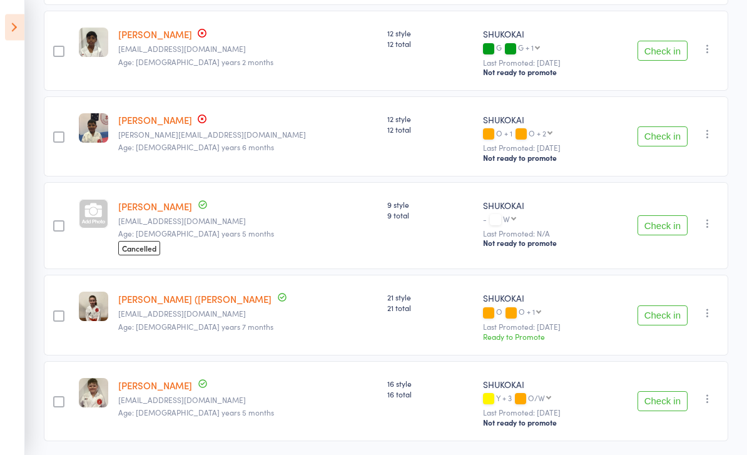
click at [664, 315] on button "Check in" at bounding box center [663, 316] width 50 height 20
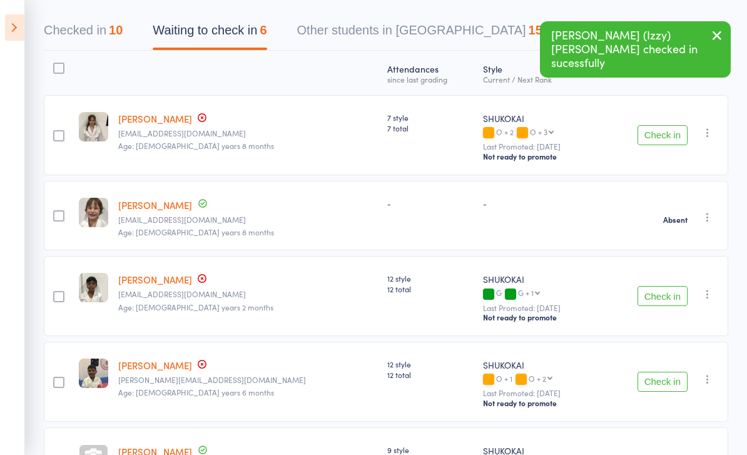
scroll to position [67, 0]
